Goal: Communication & Community: Answer question/provide support

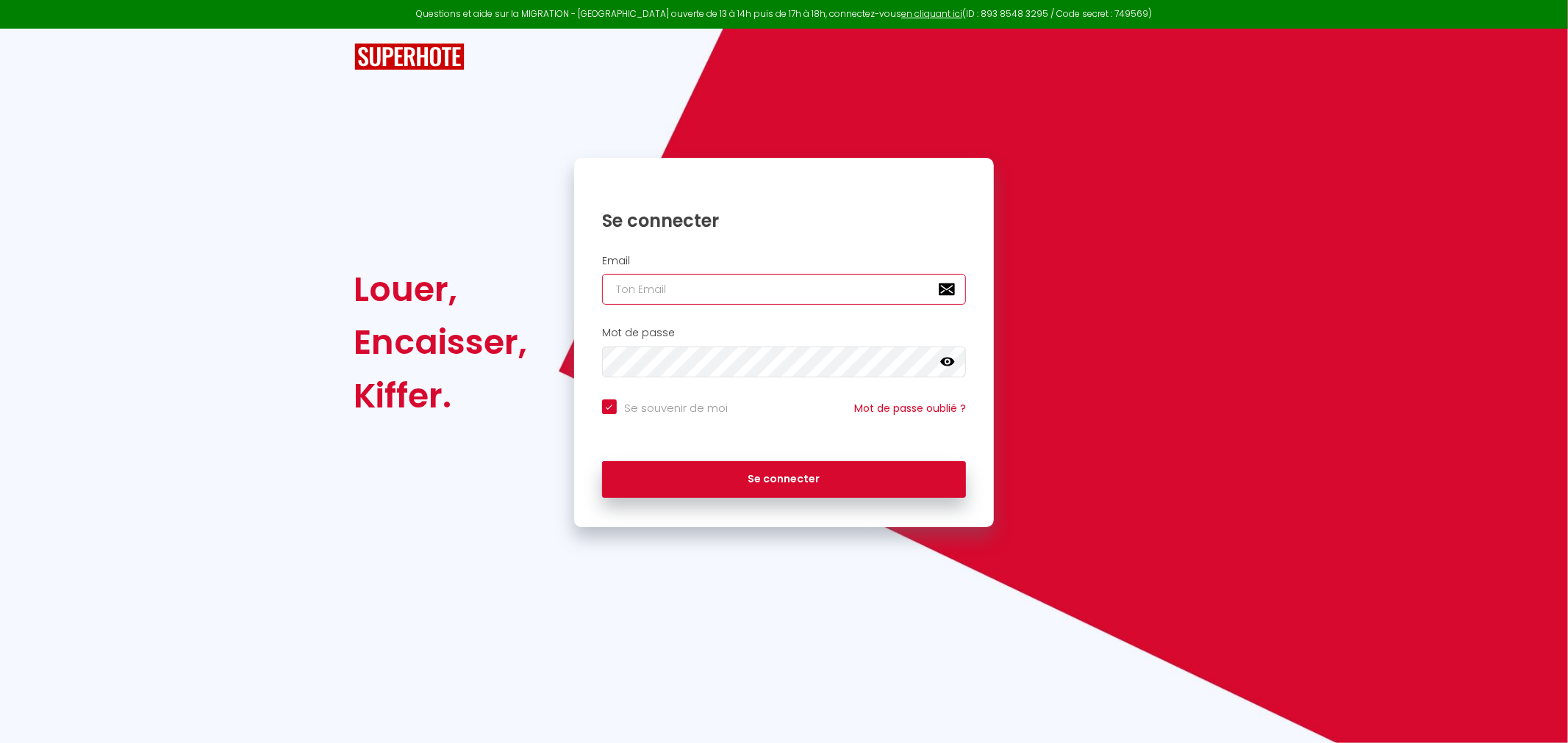
type input "[EMAIL_ADDRESS][DOMAIN_NAME]"
checkbox input "true"
click at [764, 288] on input "[EMAIL_ADDRESS][DOMAIN_NAME]" at bounding box center [784, 289] width 365 height 30
type input "[PERSON_NAME][EMAIL_ADDRESS][PERSON_NAME][DOMAIN_NAME]"
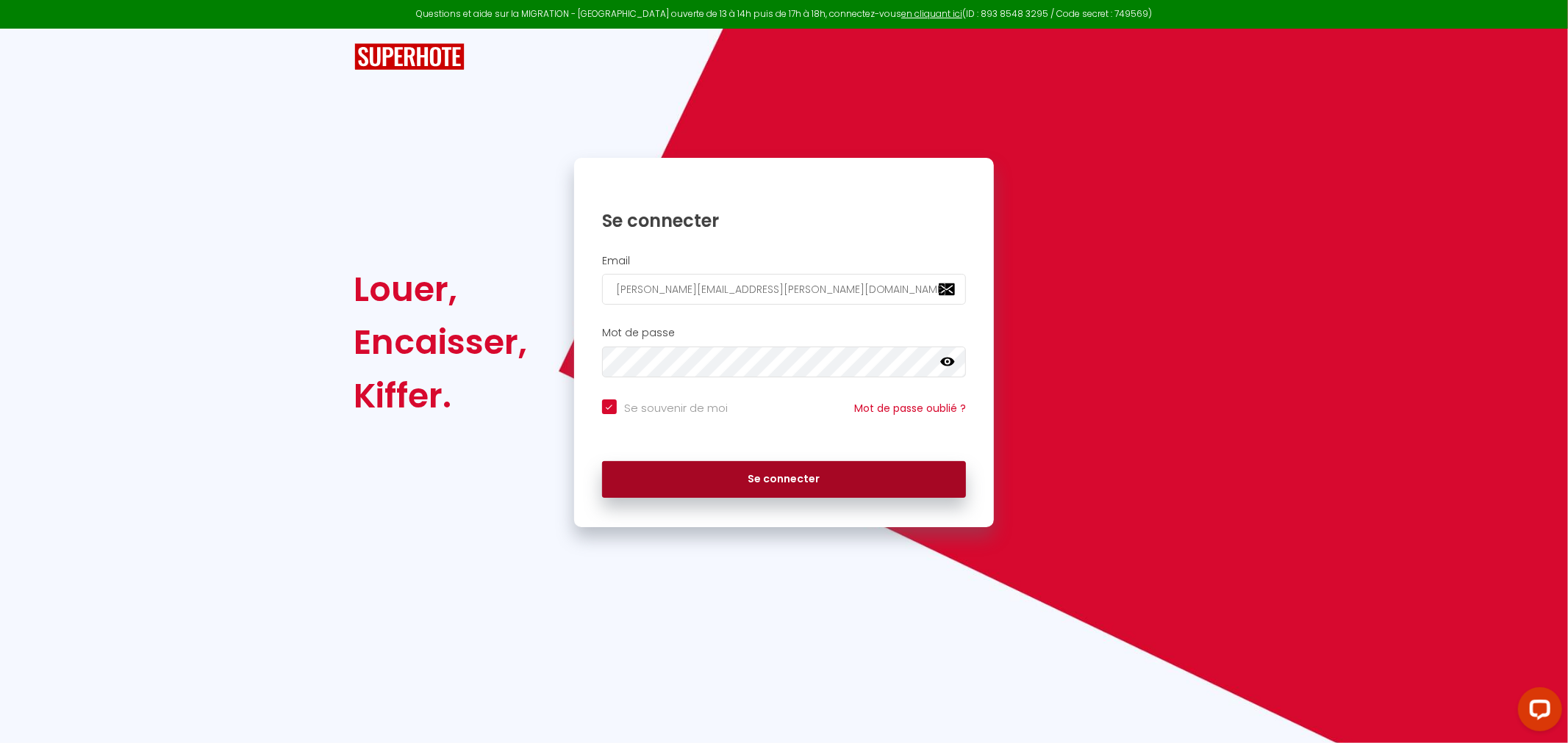
click at [766, 478] on button "Se connecter" at bounding box center [784, 479] width 365 height 36
checkbox input "true"
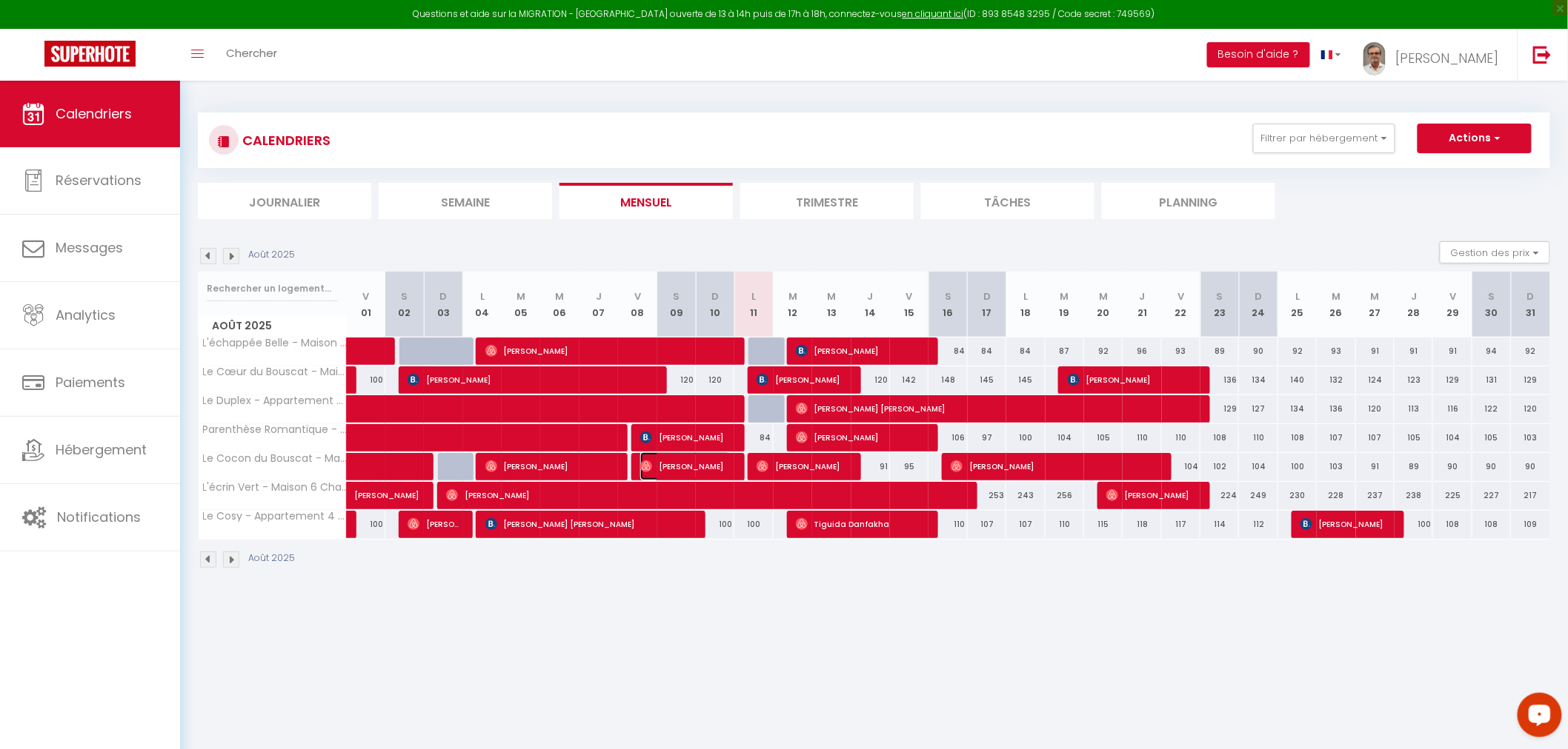
click at [700, 468] on span "[PERSON_NAME]" at bounding box center [685, 466] width 90 height 28
select select "OK"
select select "0"
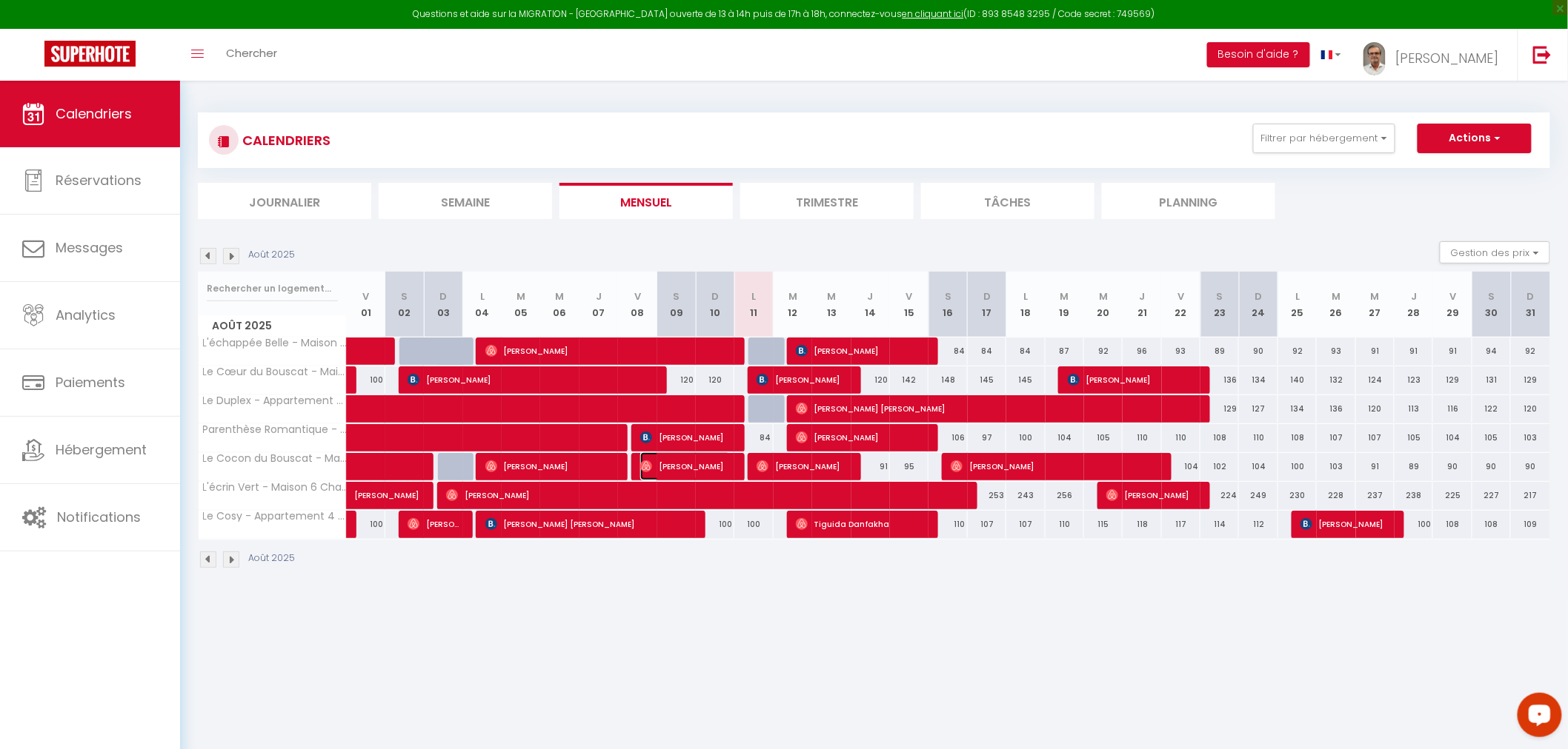
select select "1"
select select
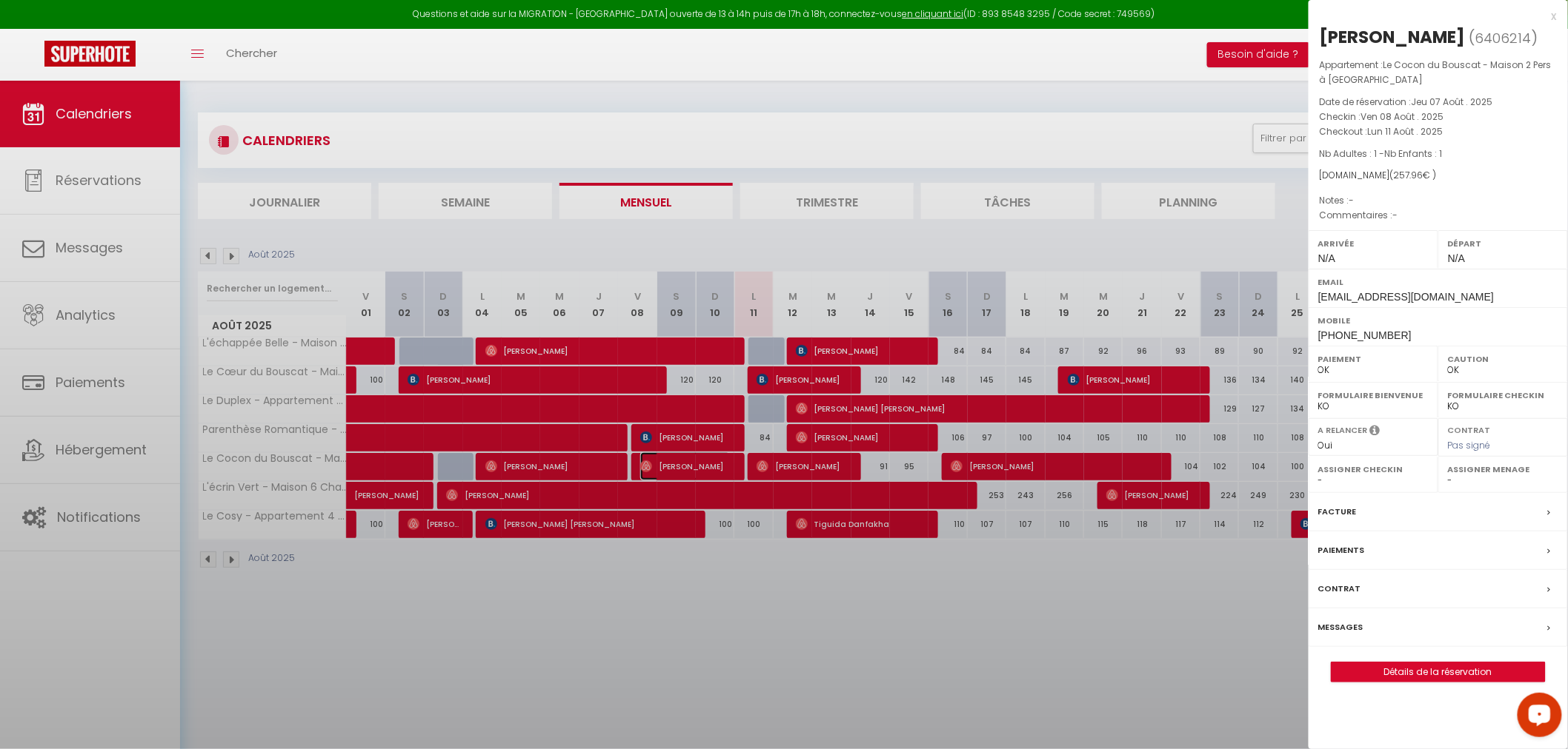
select select "31570"
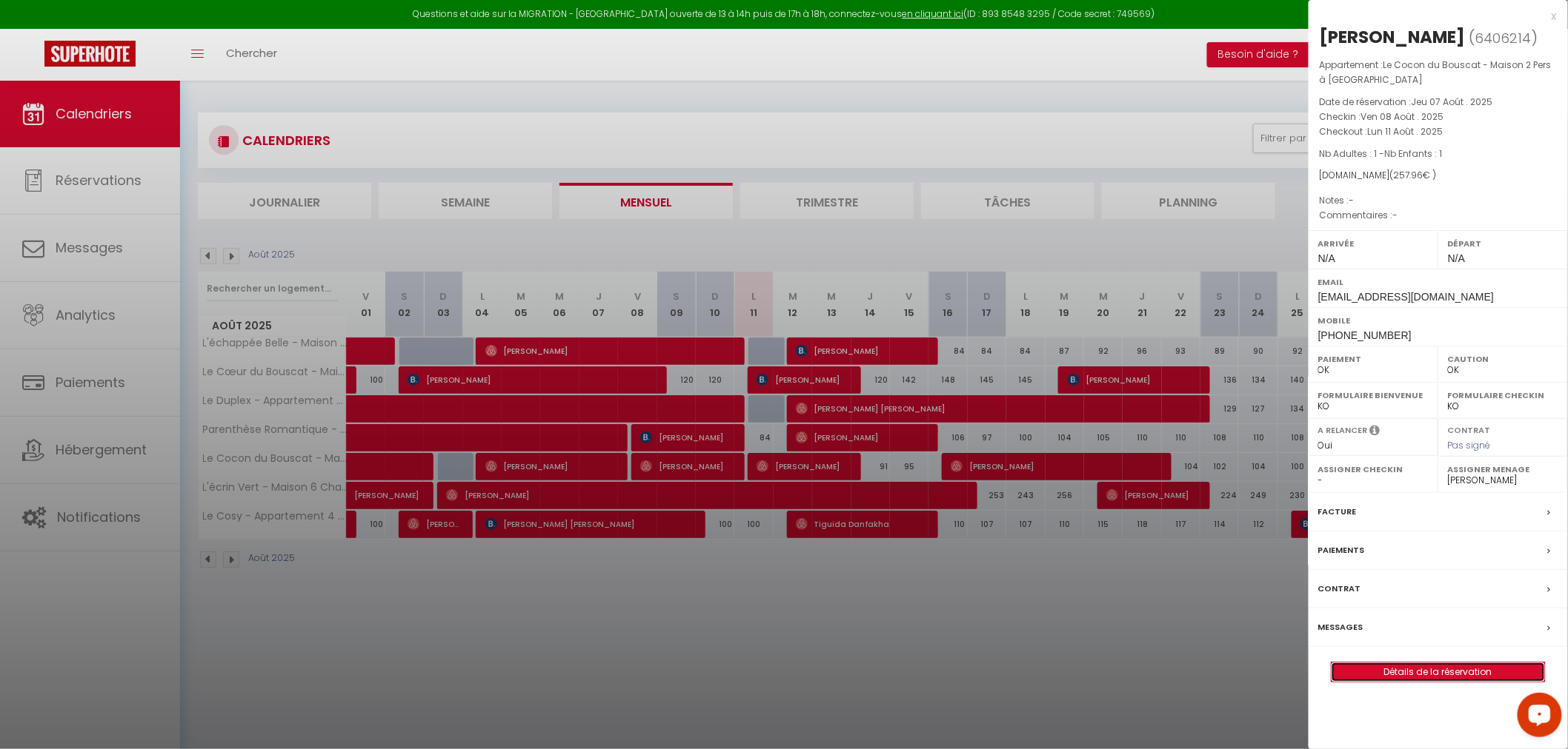
click at [1457, 670] on link "Détails de la réservation" at bounding box center [1438, 672] width 214 height 19
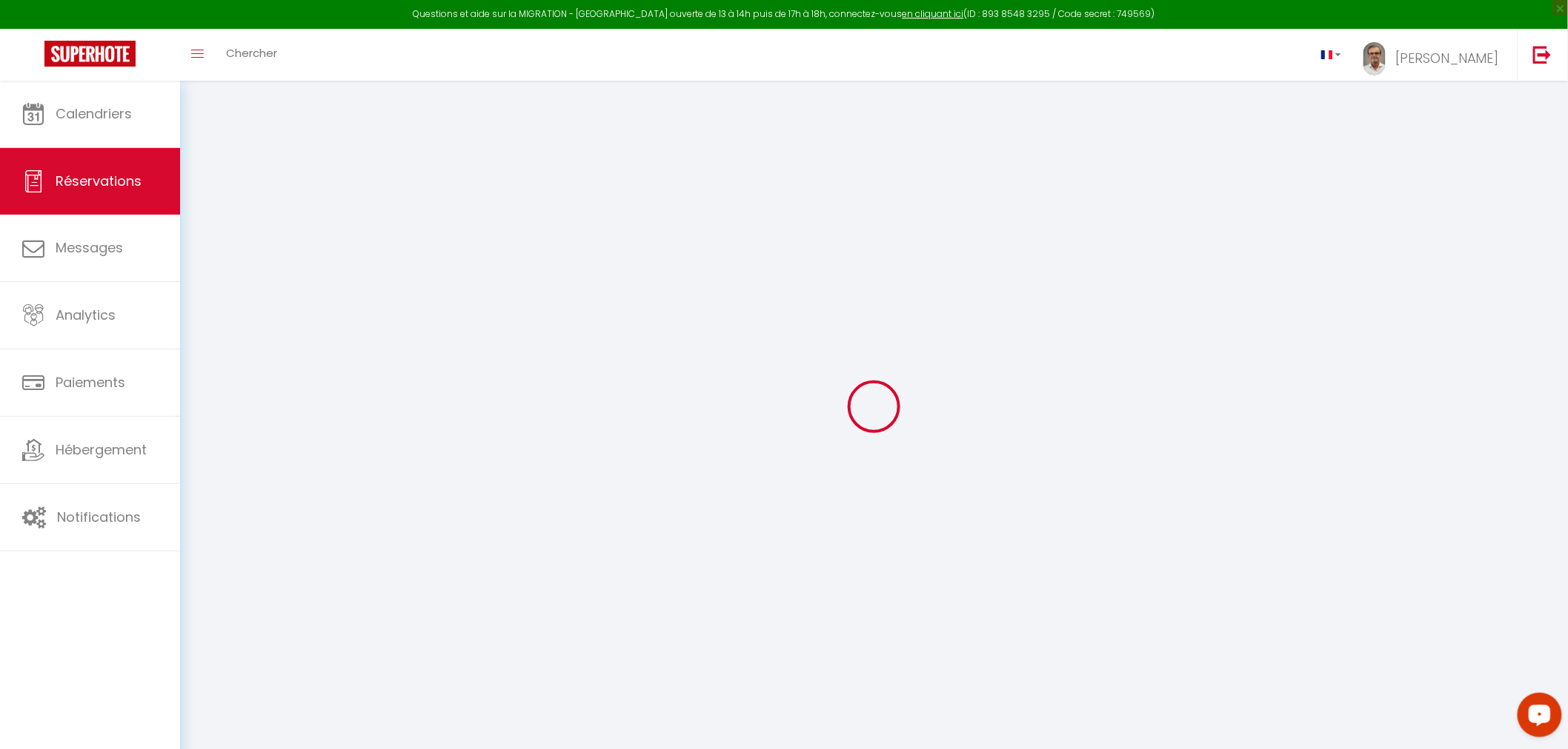
select select
checkbox input "false"
select select
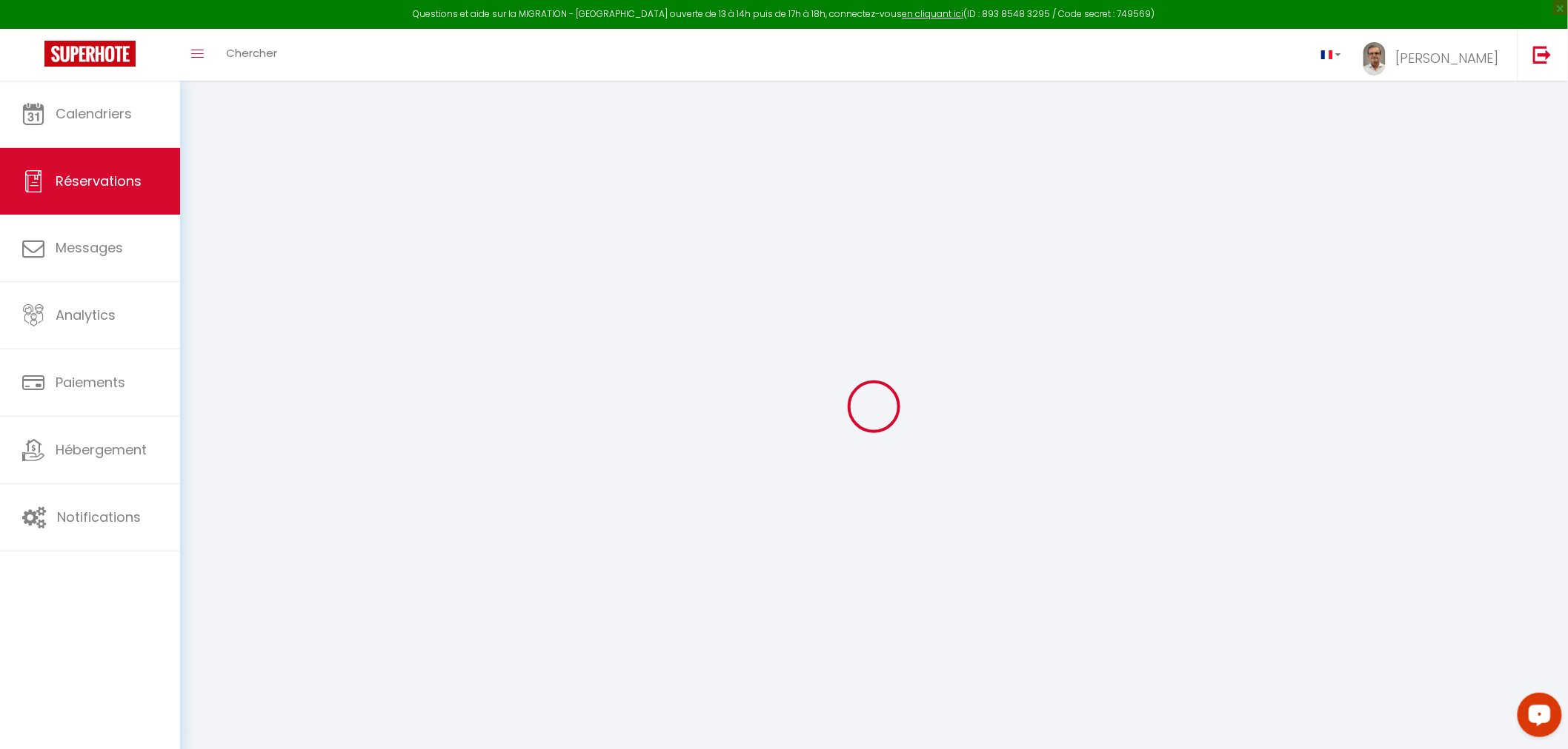
select select
checkbox input "false"
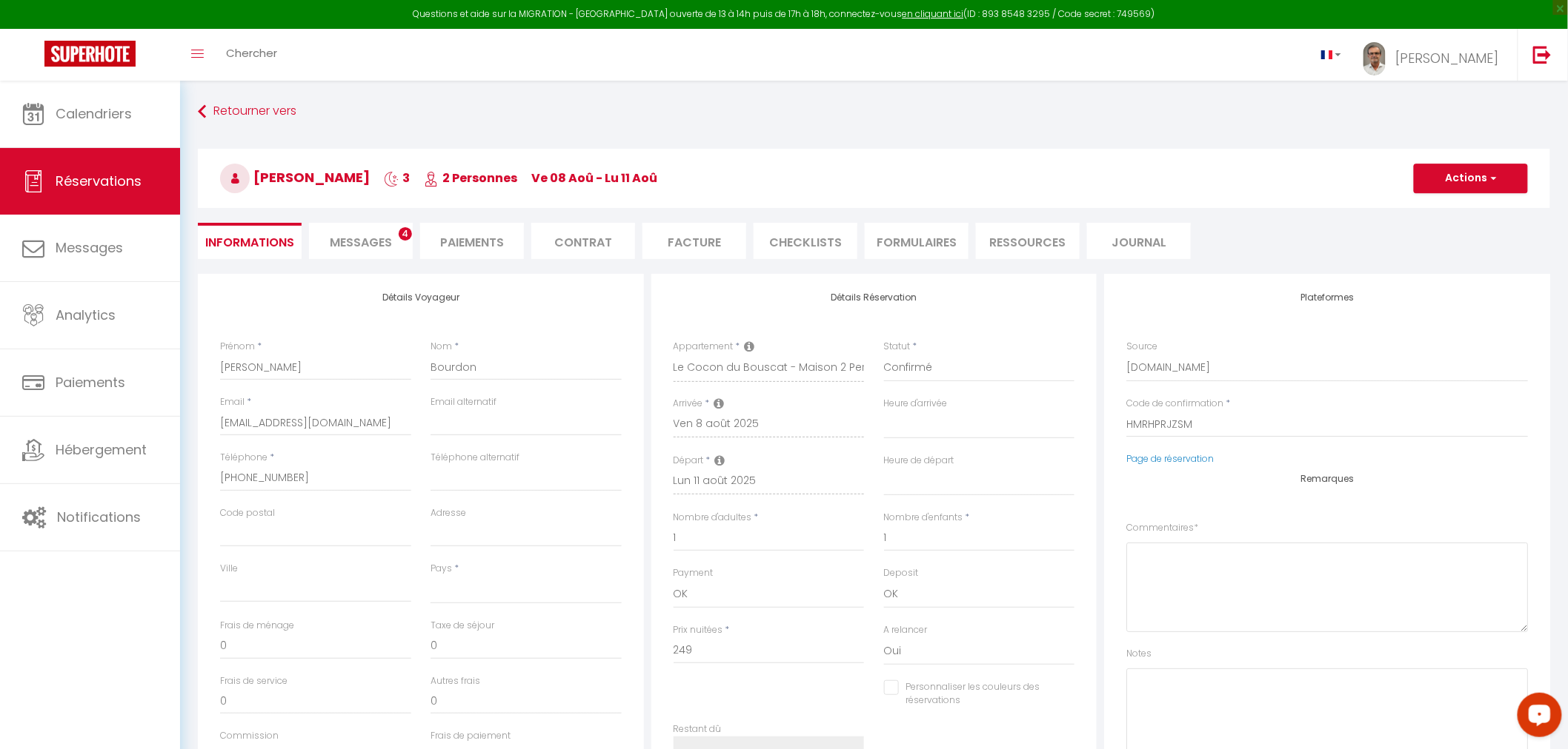
select select
checkbox input "false"
select select
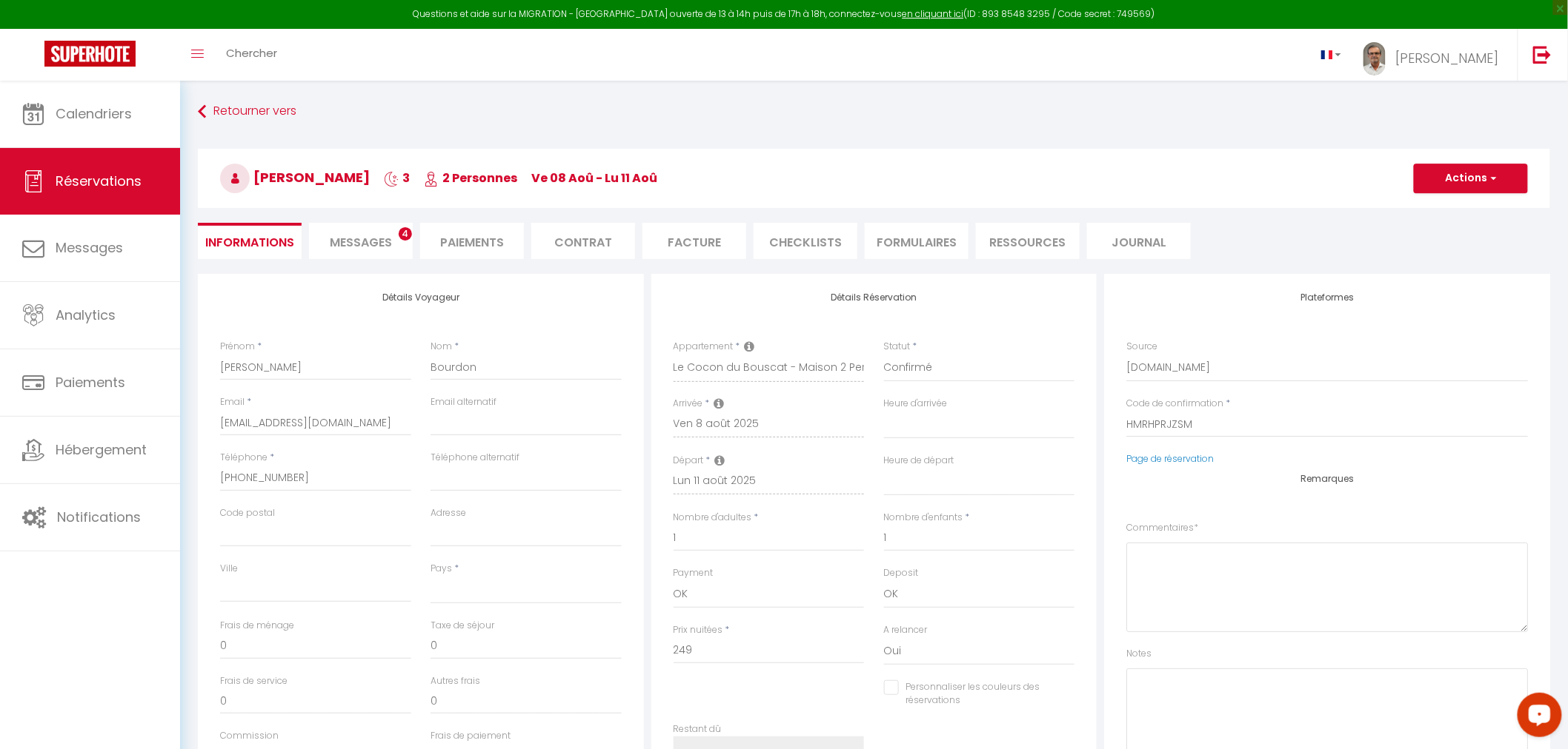
type input "8.96"
select select
checkbox input "false"
select select
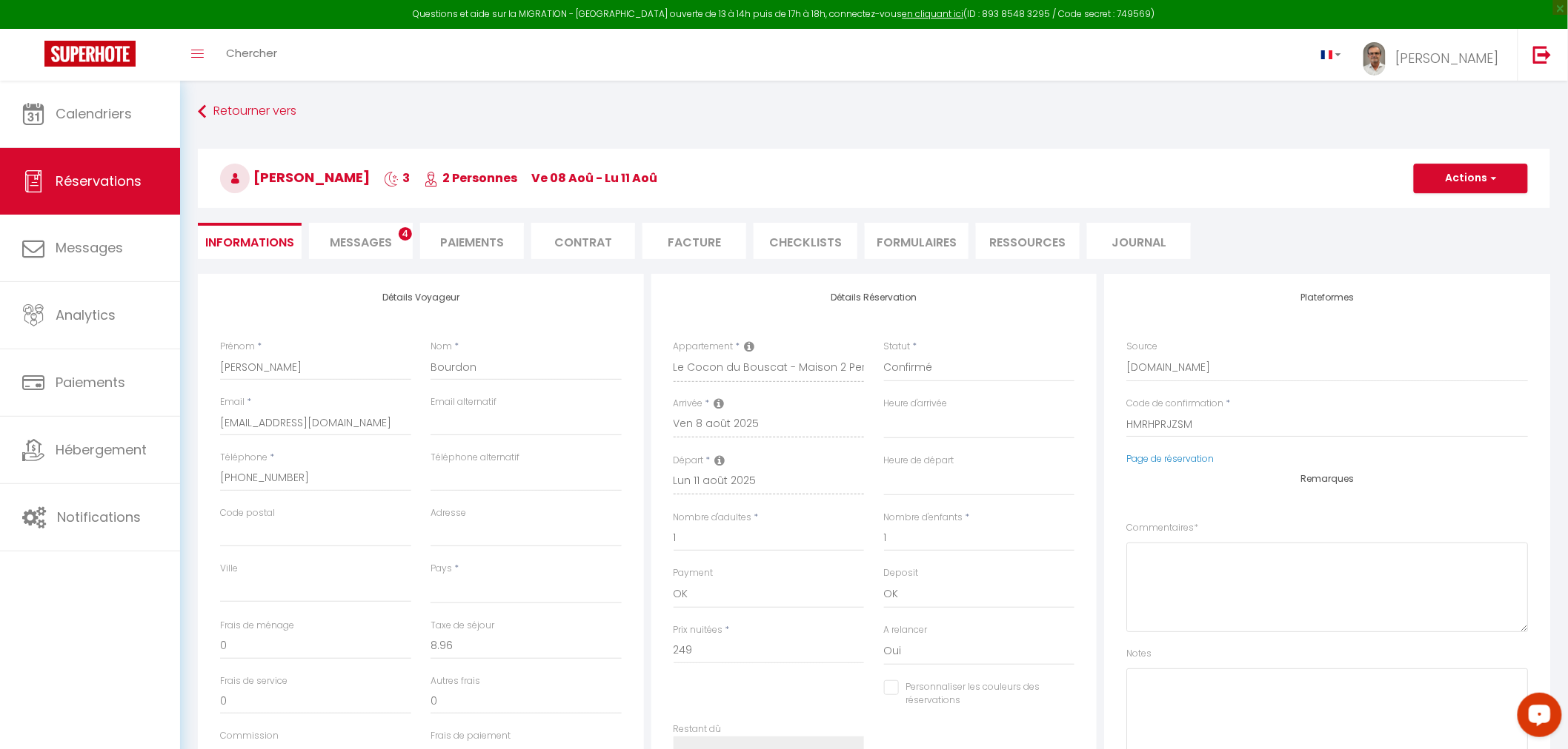
checkbox input "false"
select select
click at [359, 243] on span "Messages" at bounding box center [361, 242] width 62 height 17
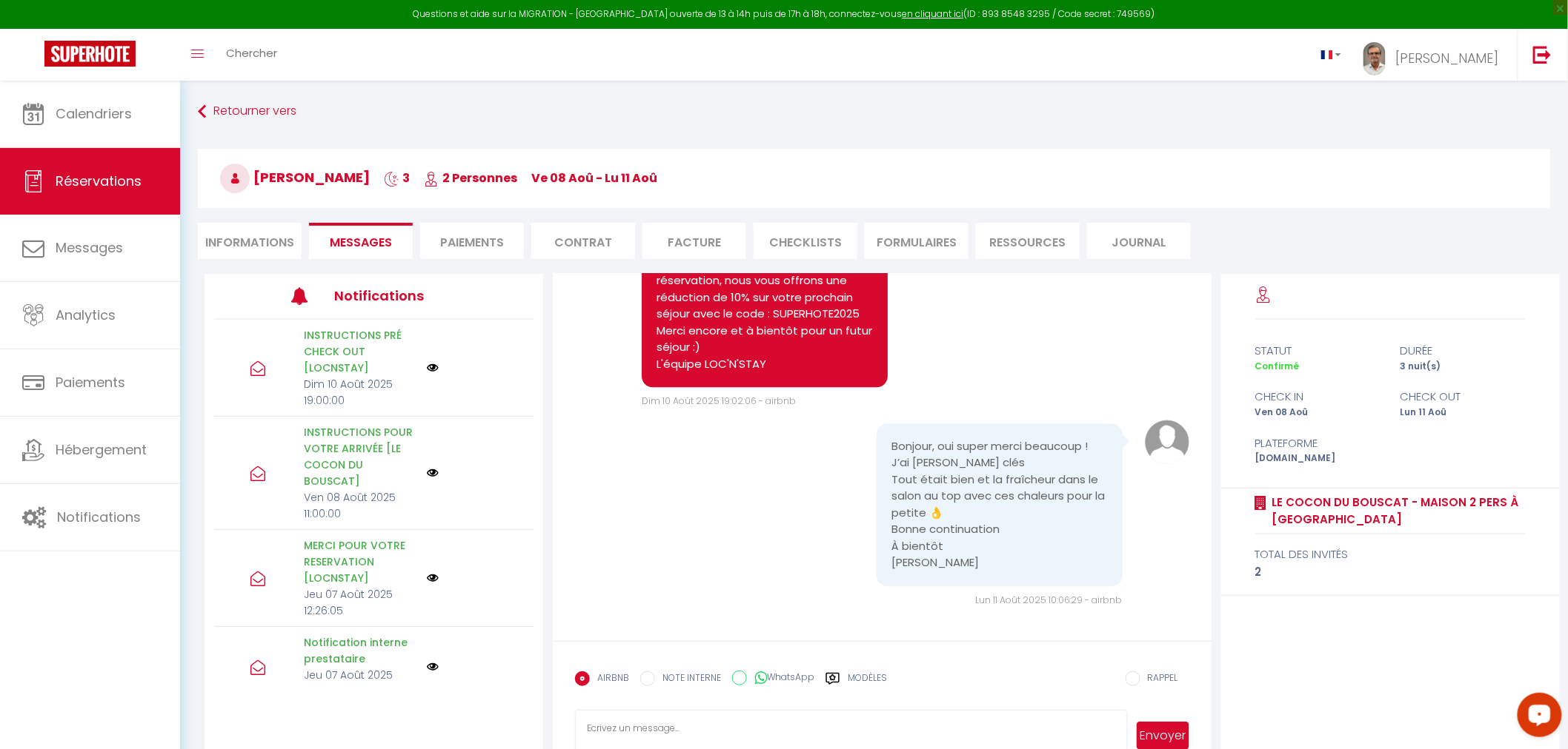
scroll to position [3826, 0]
click at [865, 676] on label "Modèles" at bounding box center [867, 685] width 40 height 26
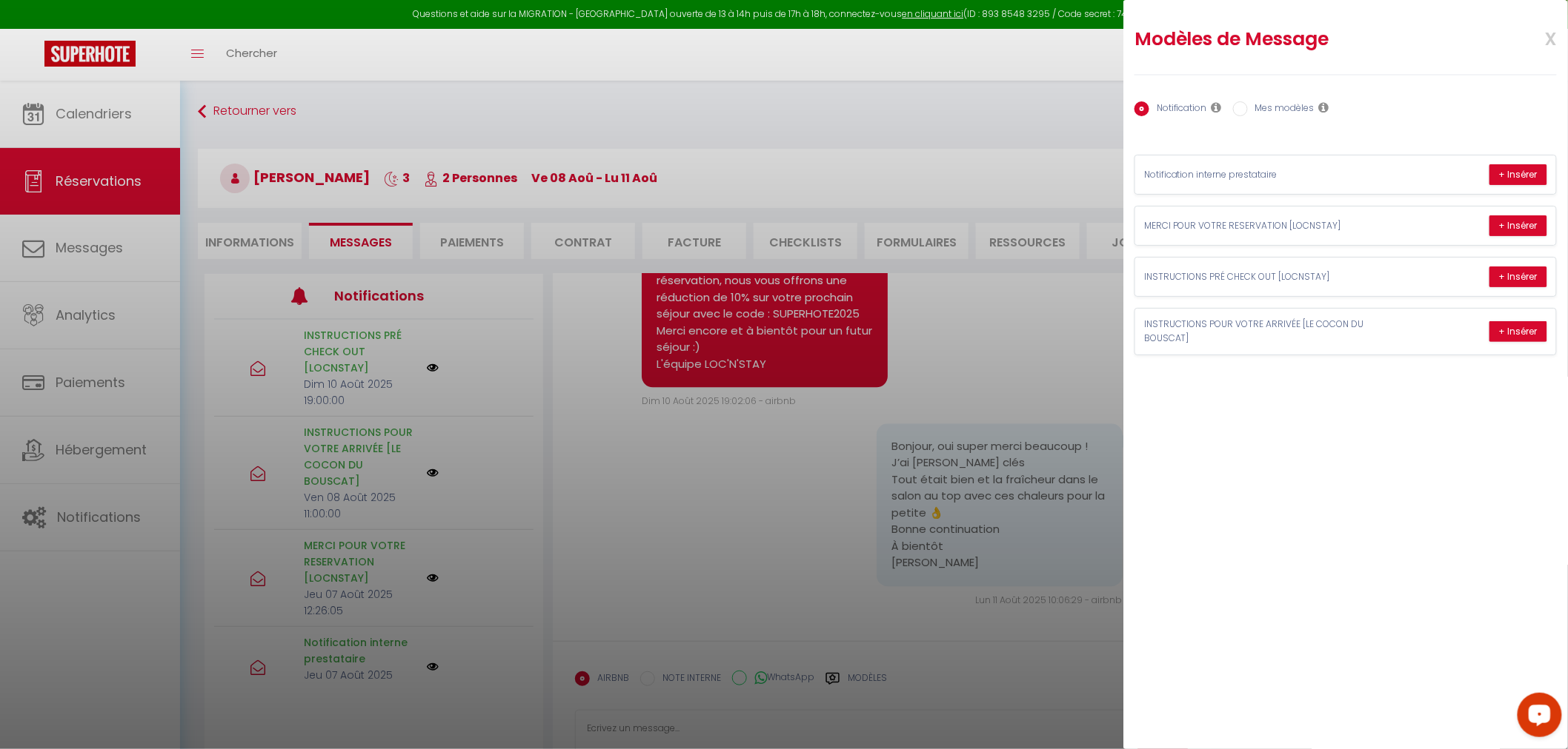
click at [1256, 108] on label "Mes modèles" at bounding box center [1280, 110] width 66 height 16
click at [1248, 108] on input "Mes modèles" at bounding box center [1240, 109] width 15 height 15
radio input "true"
radio input "false"
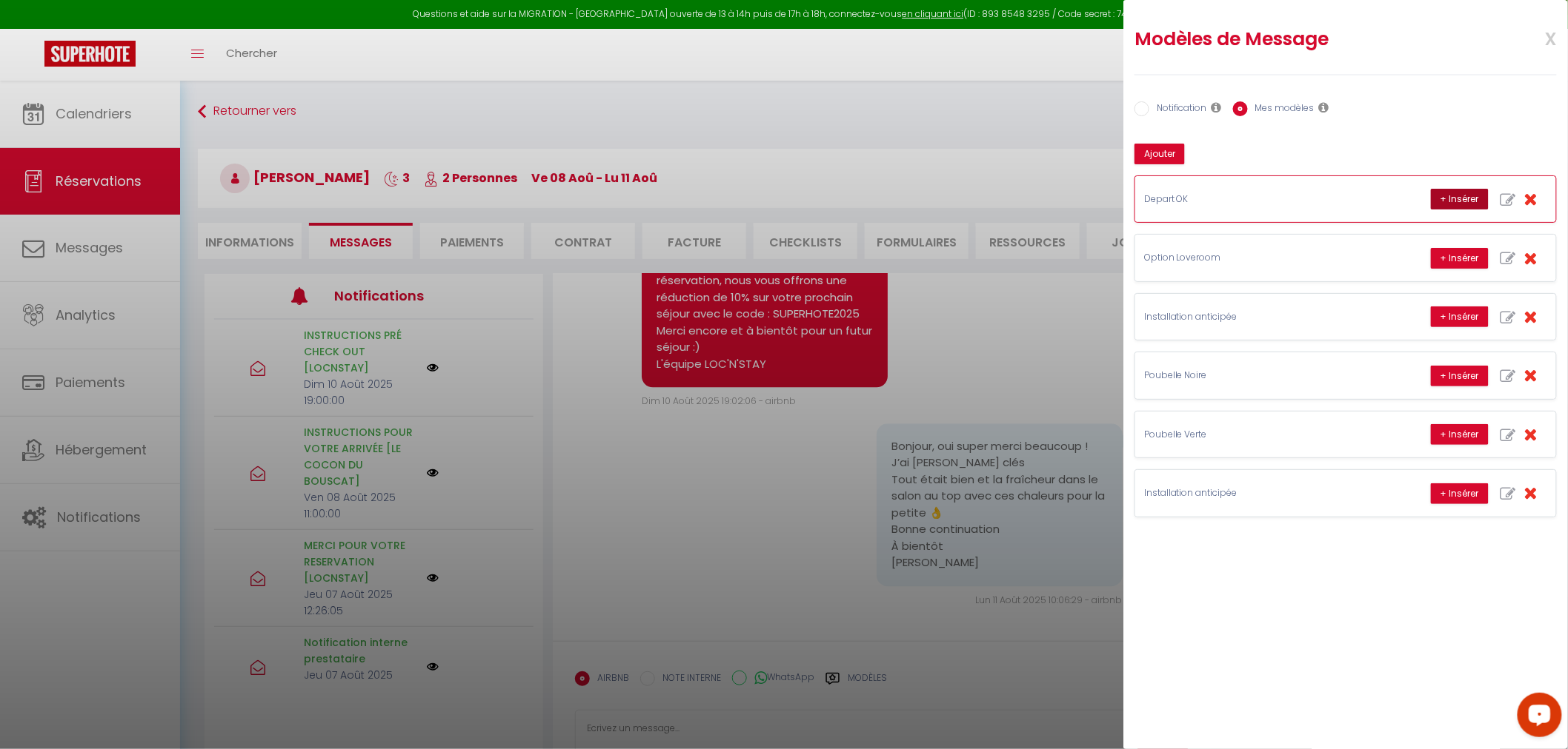
click at [1450, 190] on button "+ Insérer" at bounding box center [1459, 199] width 57 height 21
type textarea "Bonjour, J’espère que vous allez bien et que votre retour se passe bien ! Nous …"
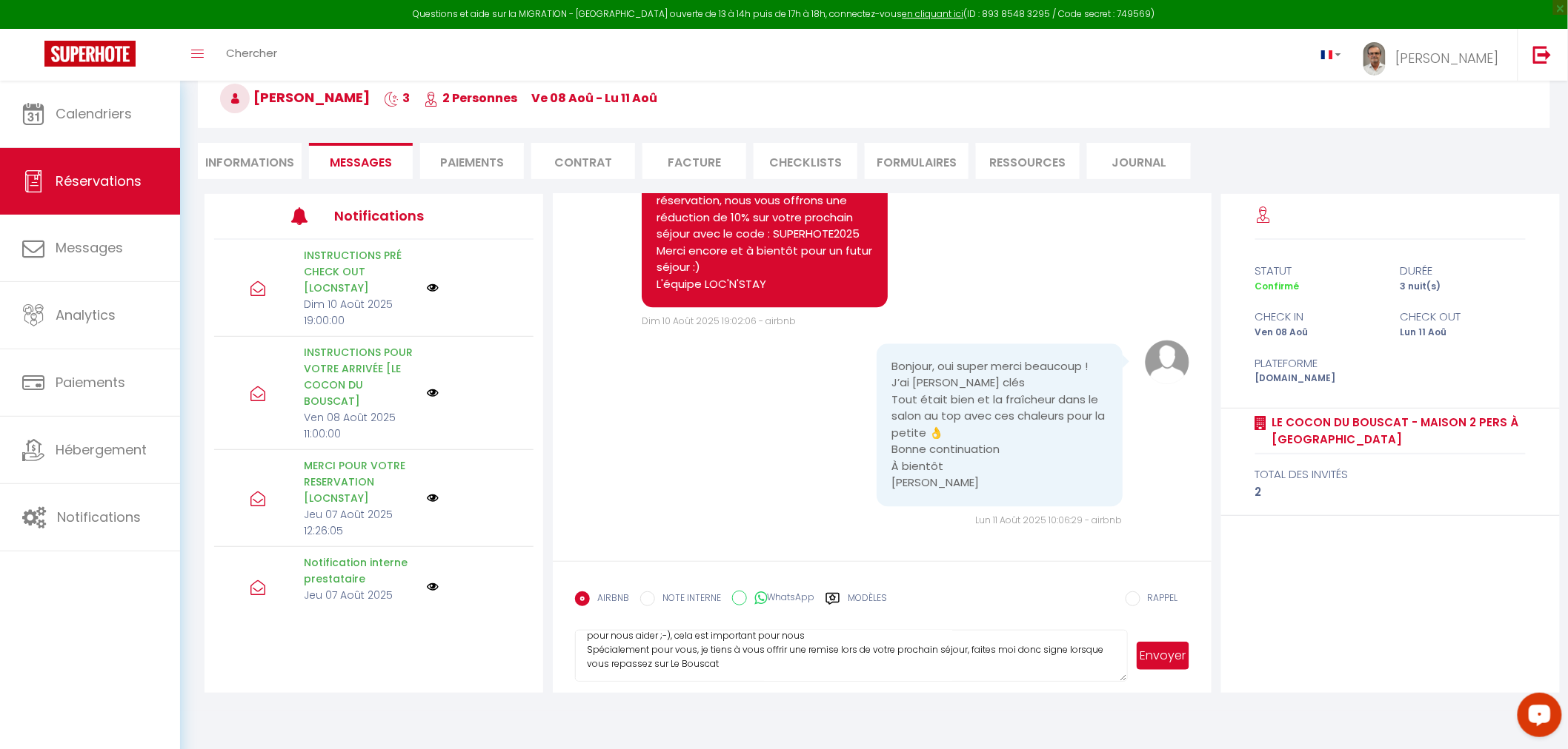
scroll to position [138, 0]
click at [1168, 652] on button "Envoyer" at bounding box center [1163, 656] width 51 height 28
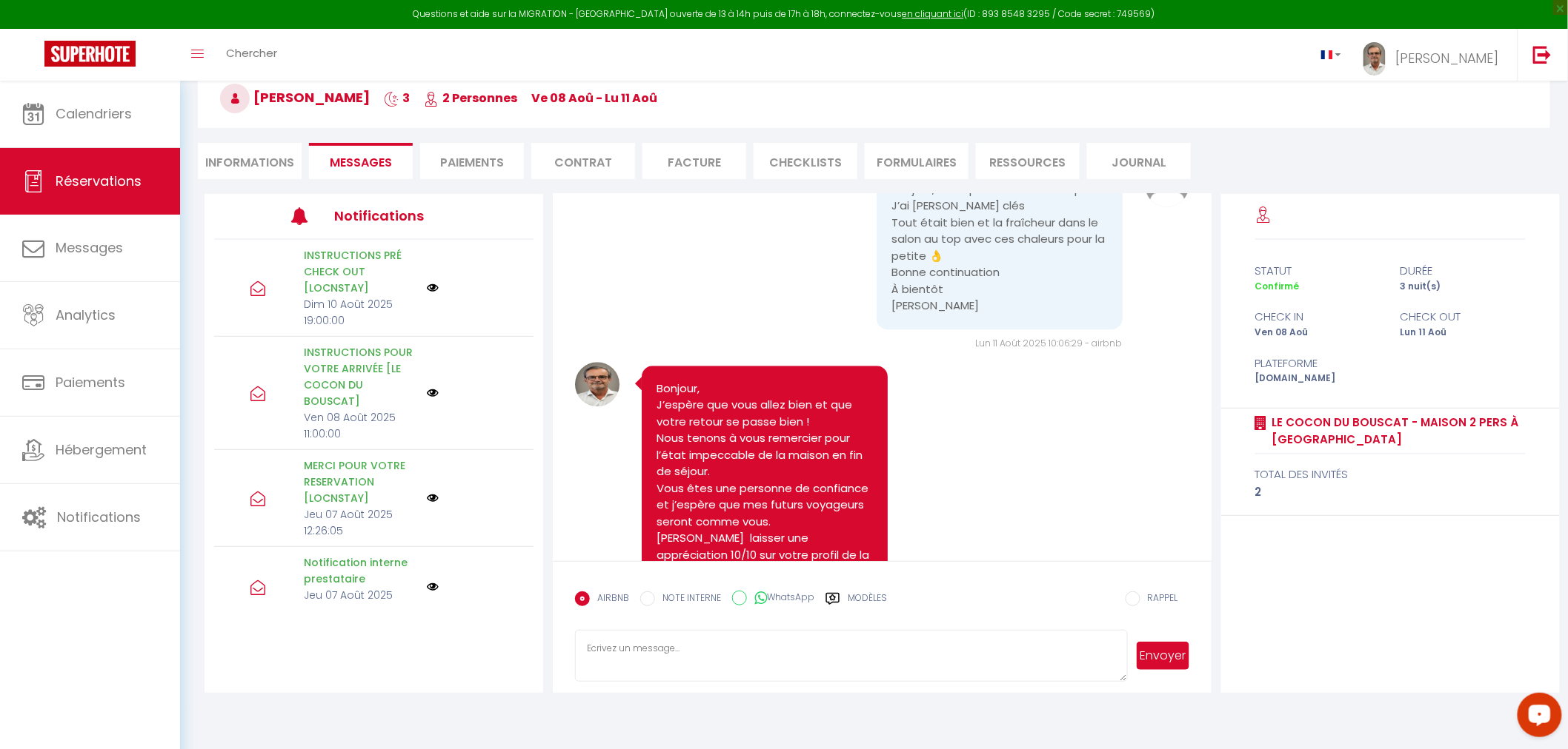
scroll to position [3992, 0]
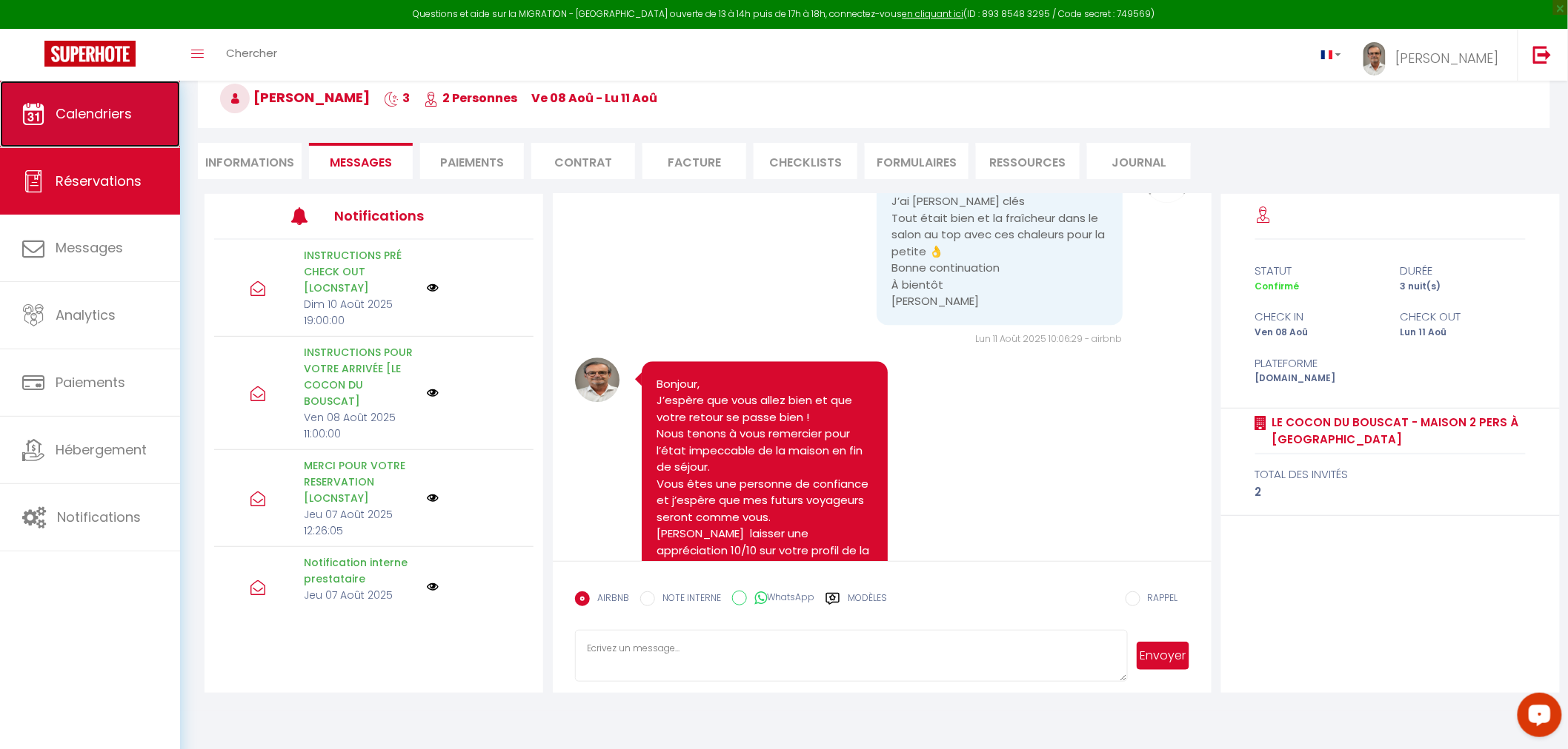
click at [131, 99] on link "Calendriers" at bounding box center [90, 114] width 180 height 66
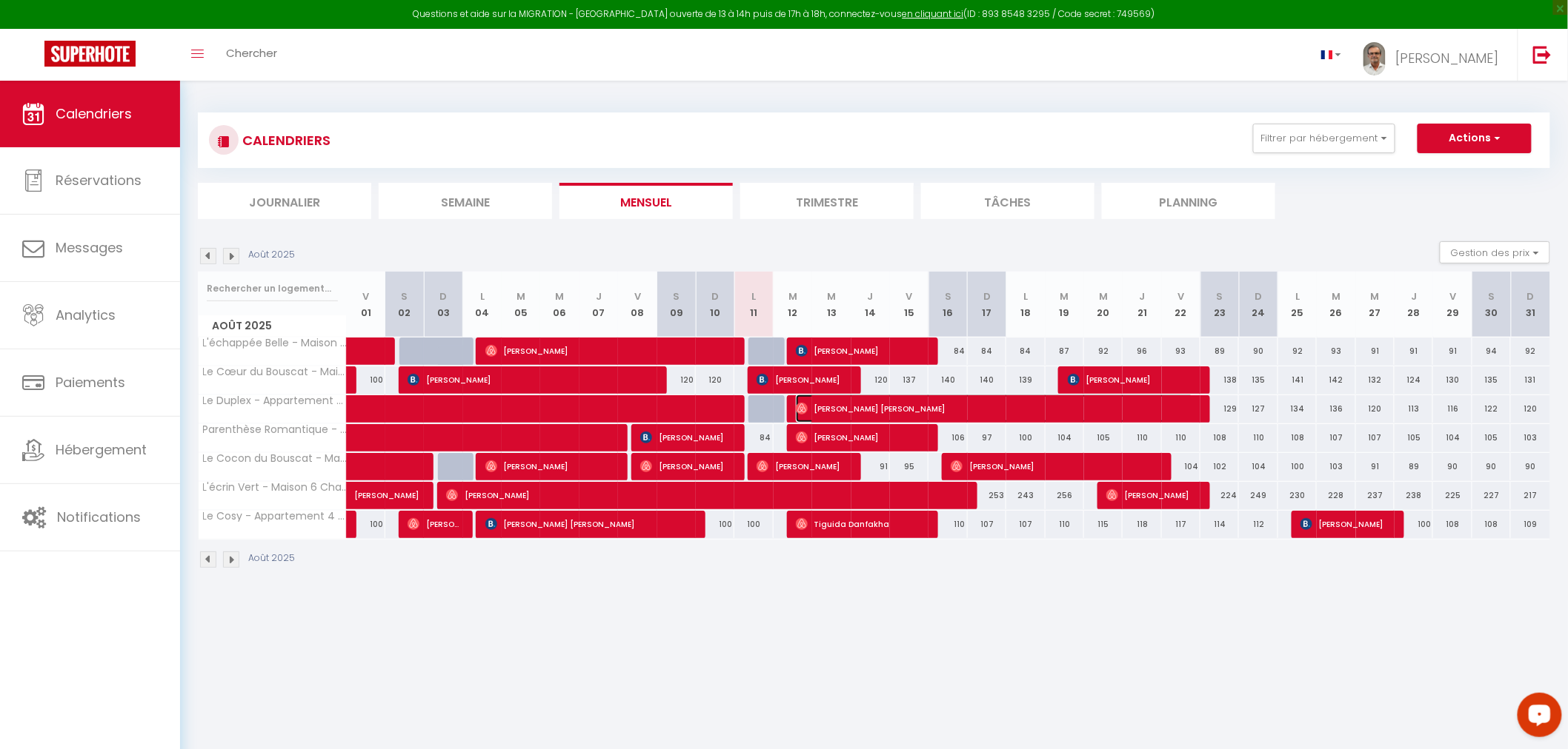
click at [914, 403] on span "[PERSON_NAME] [PERSON_NAME]" at bounding box center [995, 408] width 397 height 28
select select "OK"
select select "0"
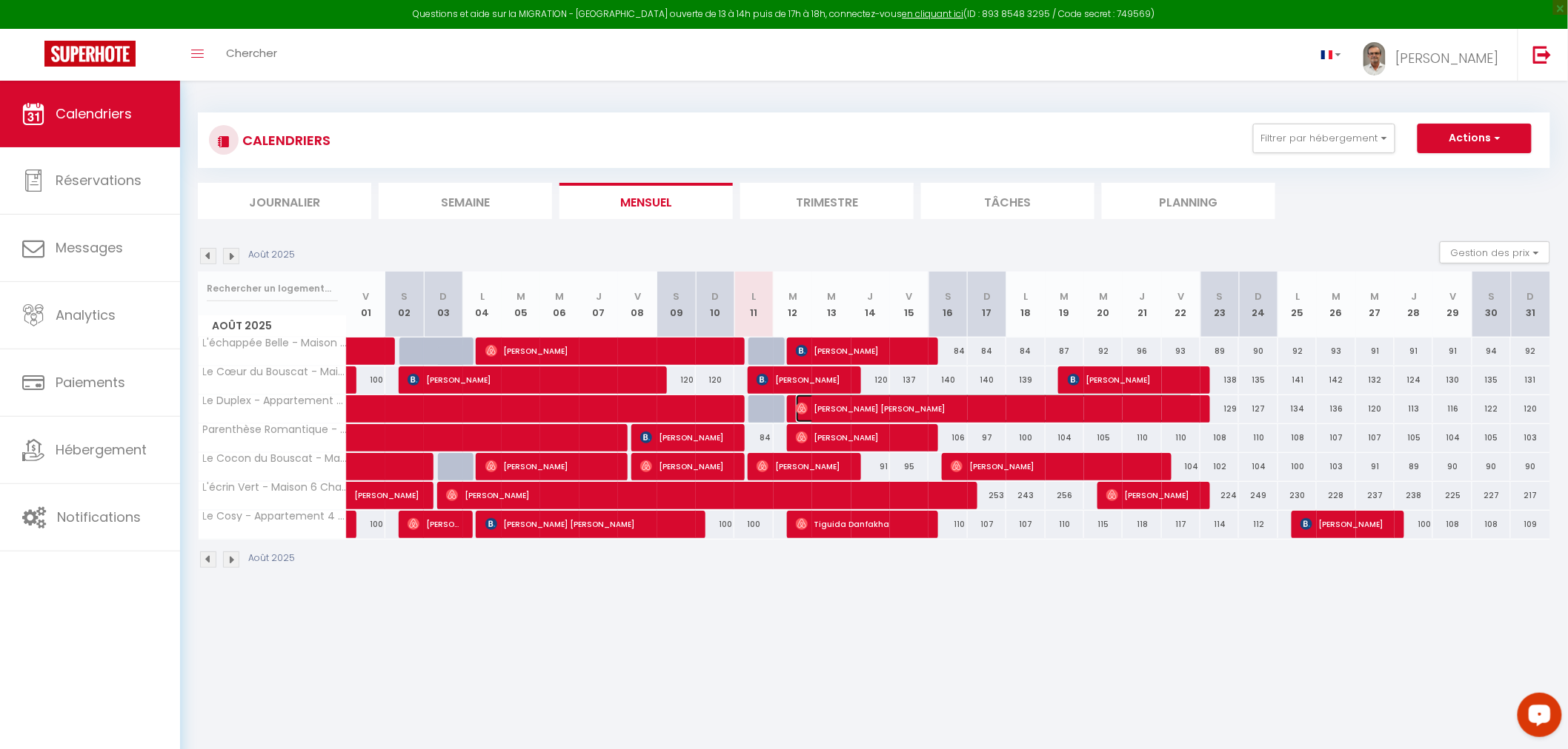
select select "1"
select select
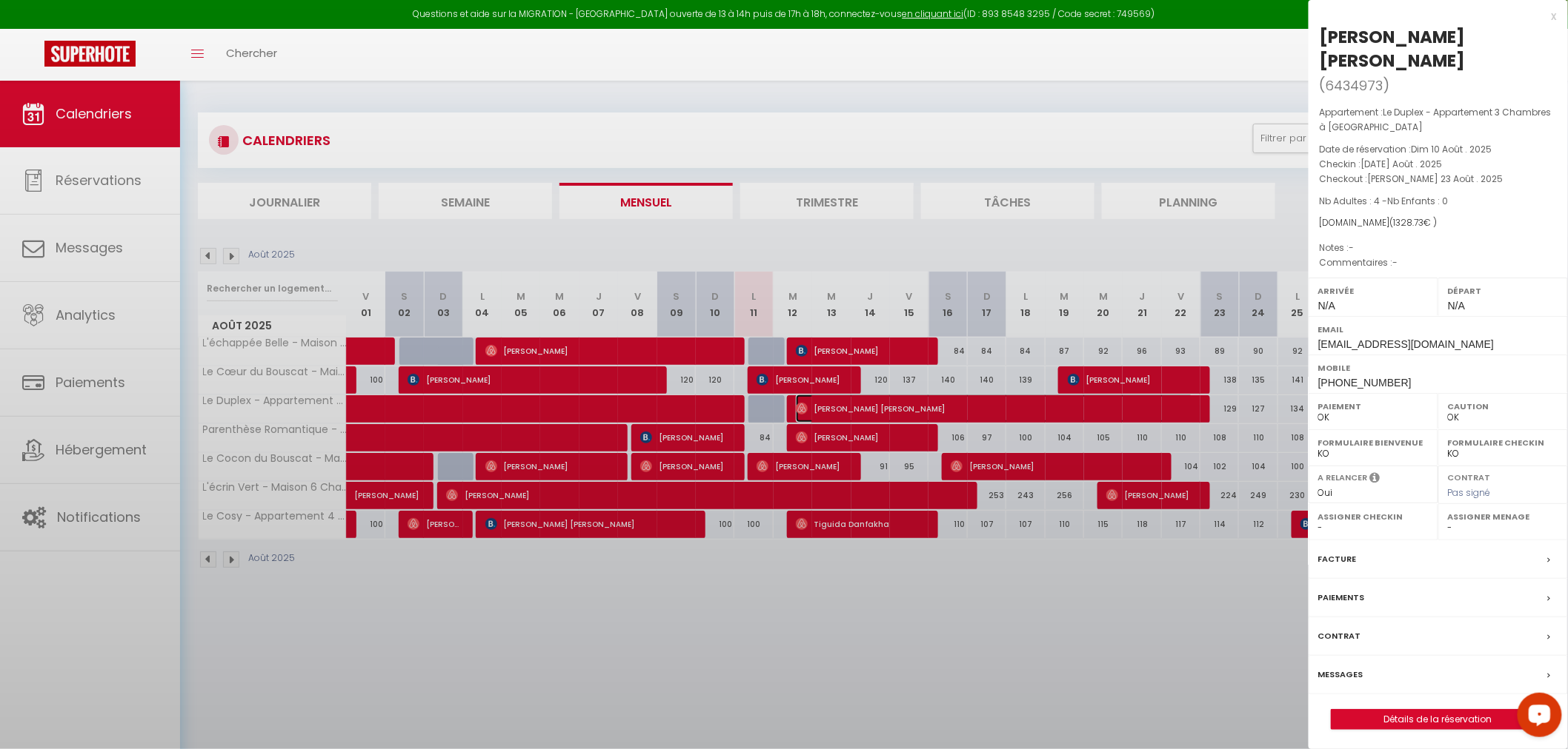
select select "31570"
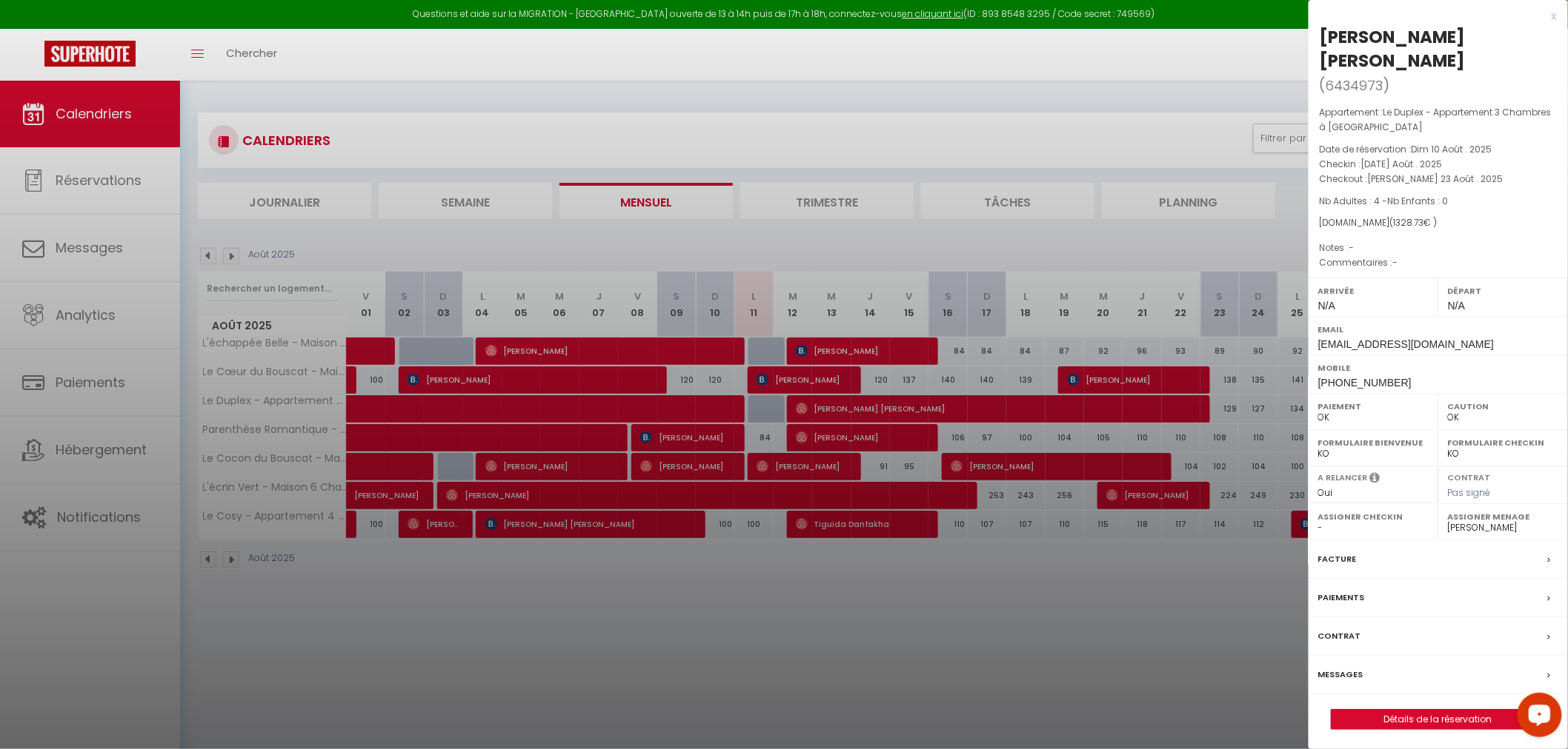
click at [963, 632] on div at bounding box center [784, 374] width 1568 height 749
